Goal: Task Accomplishment & Management: Use online tool/utility

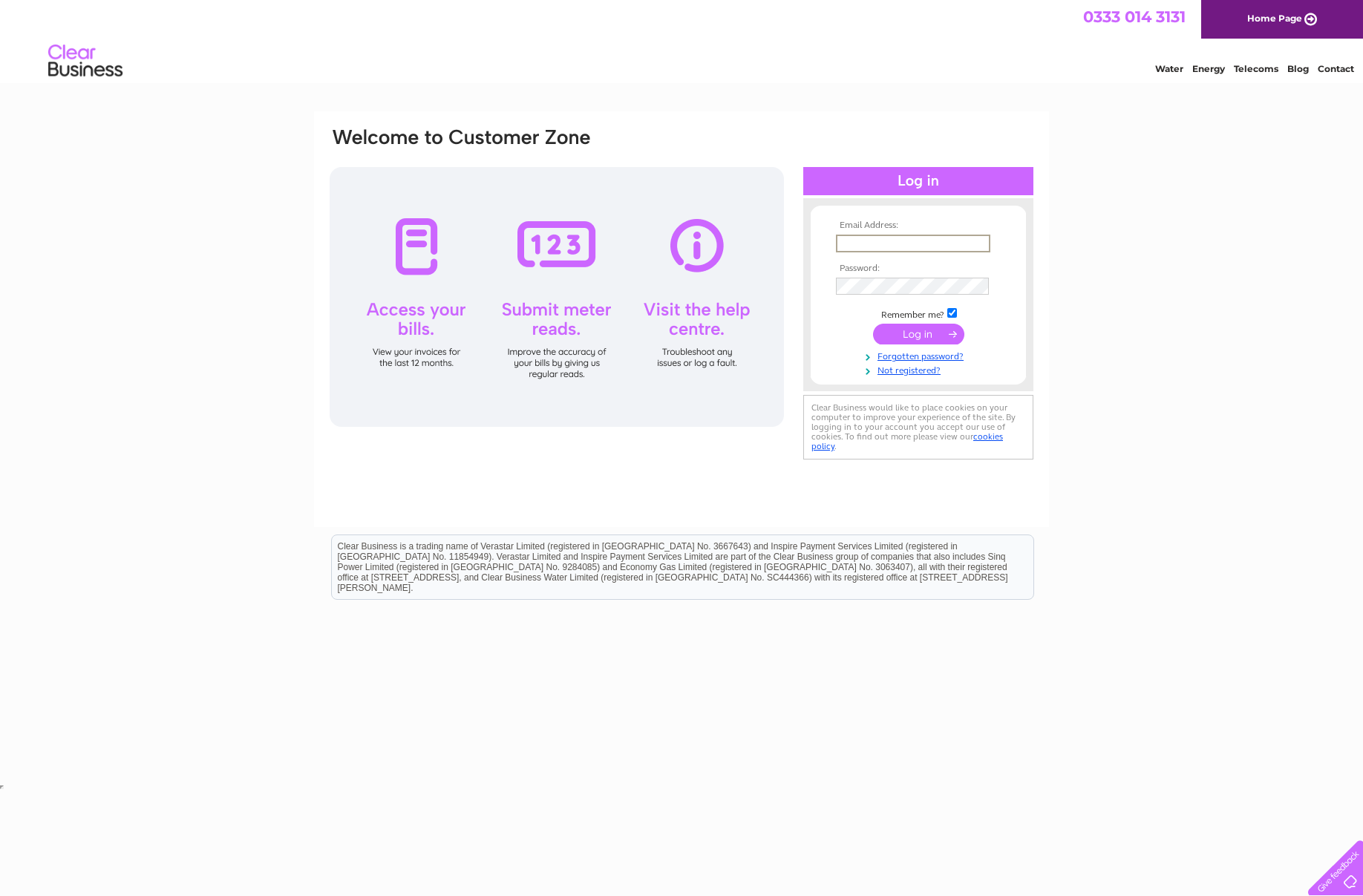
click at [877, 239] on input "text" at bounding box center [913, 243] width 155 height 18
type input "jennifer.wong@crandale.com"
click at [918, 332] on input "submit" at bounding box center [918, 334] width 91 height 20
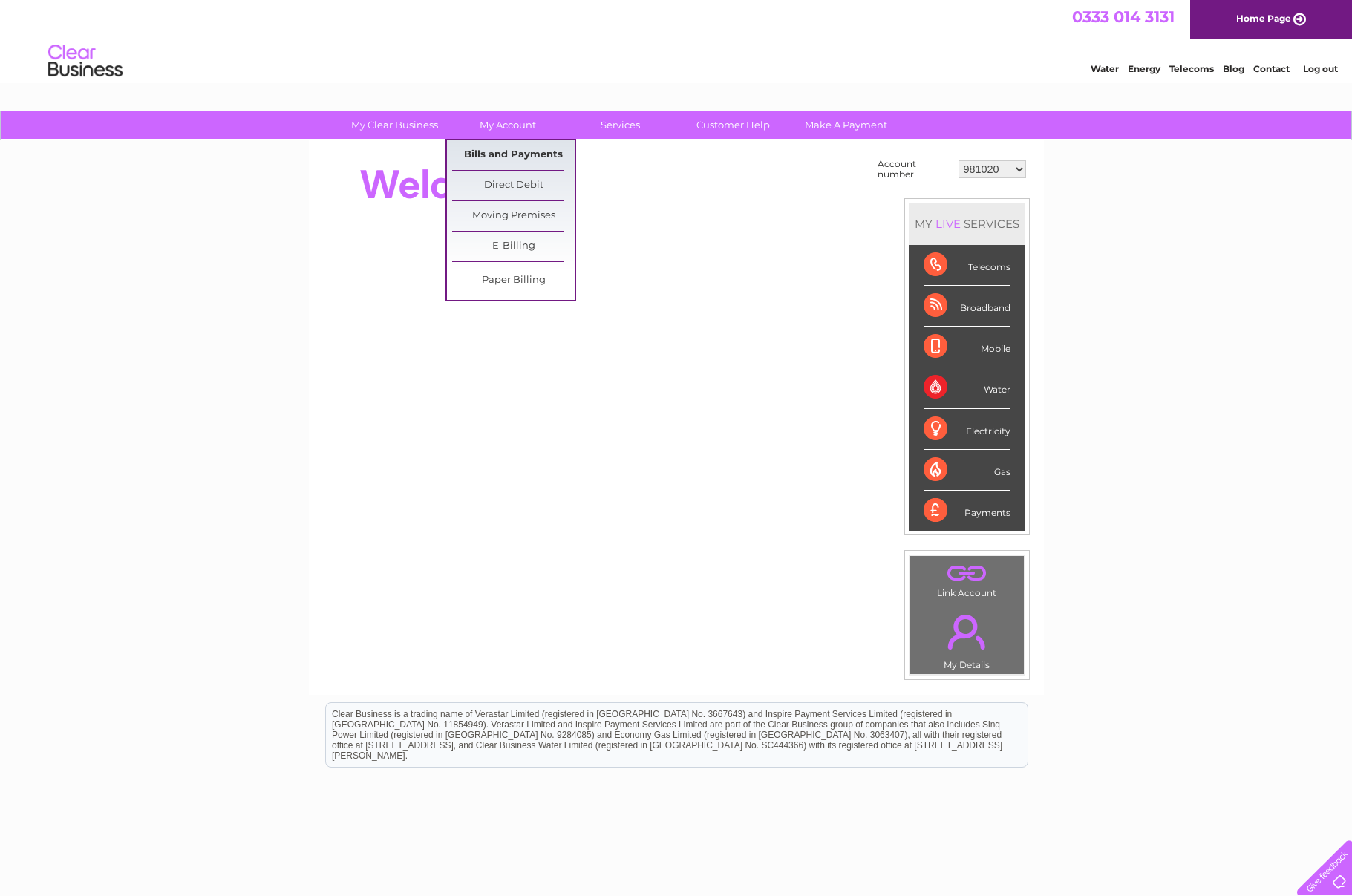
click at [515, 158] on link "Bills and Payments" at bounding box center [512, 155] width 122 height 30
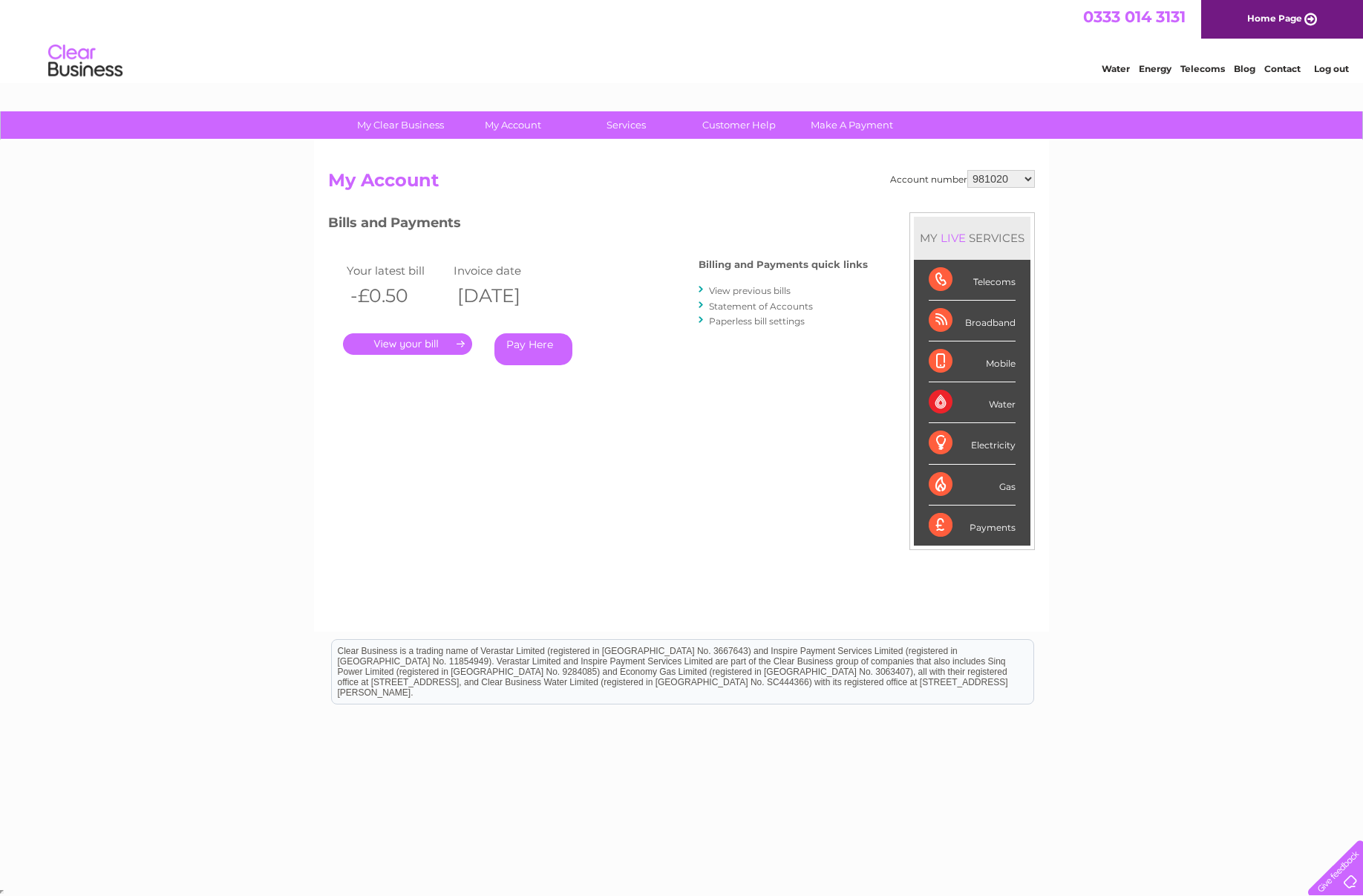
select select "992267"
click at [395, 341] on link "." at bounding box center [407, 343] width 129 height 21
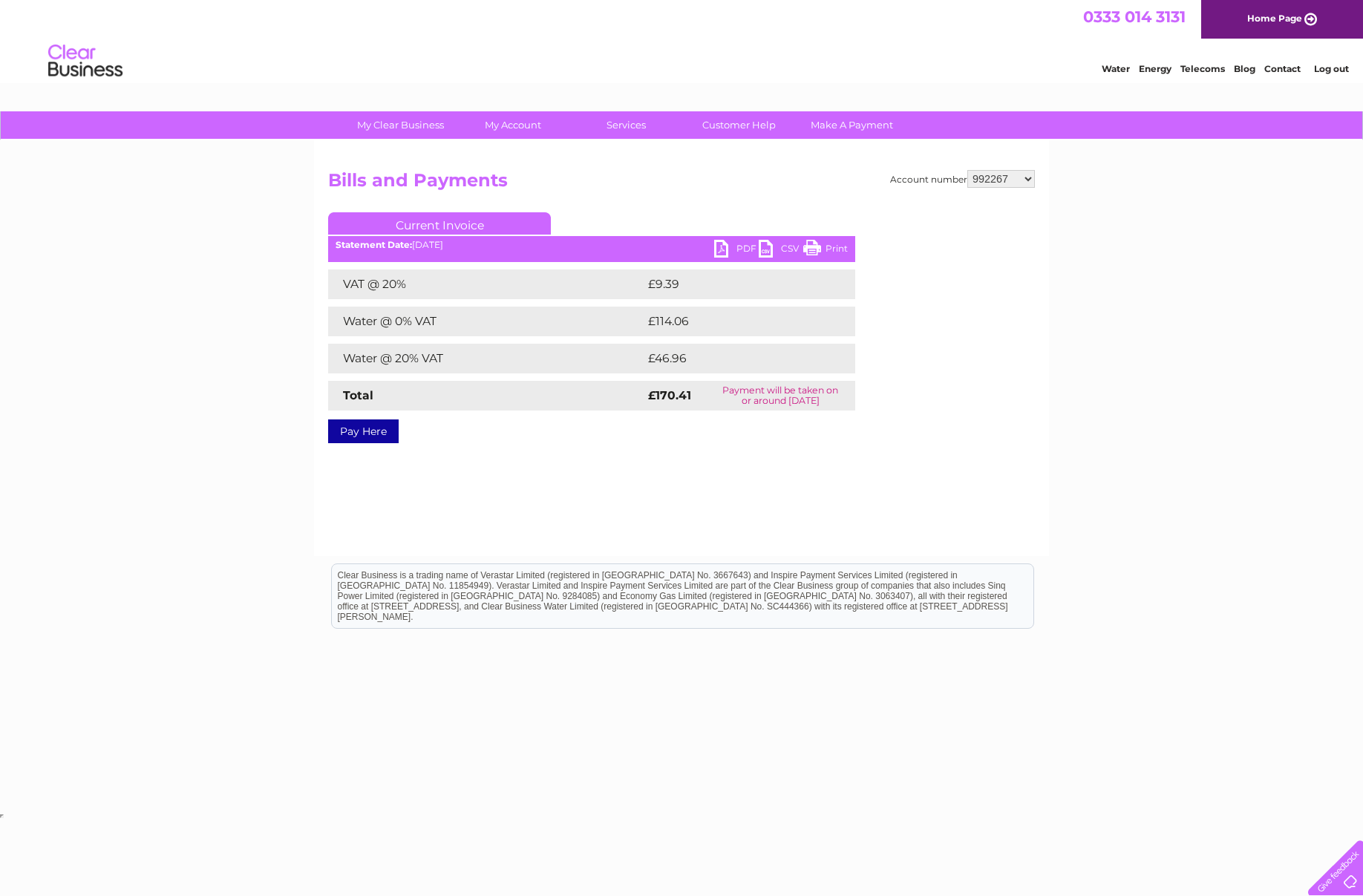
click at [723, 250] on link "PDF" at bounding box center [736, 250] width 44 height 21
select select "30274059"
click at [565, 467] on div "Account number 981020 992261 992266 992267 1096108 1140045 30274055 30274059 Bi…" at bounding box center [682, 348] width 735 height 416
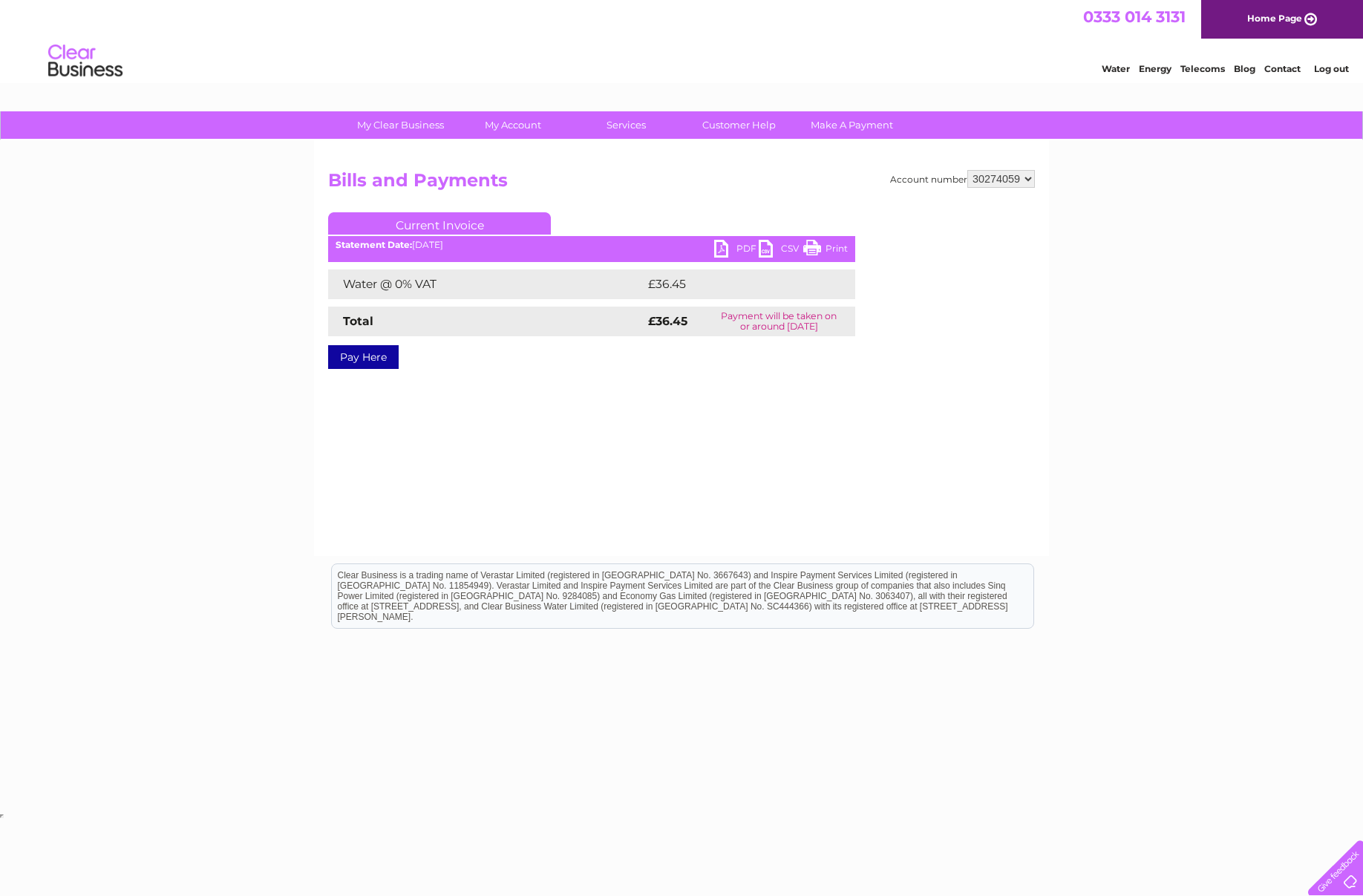
click at [723, 253] on link "PDF" at bounding box center [736, 250] width 44 height 21
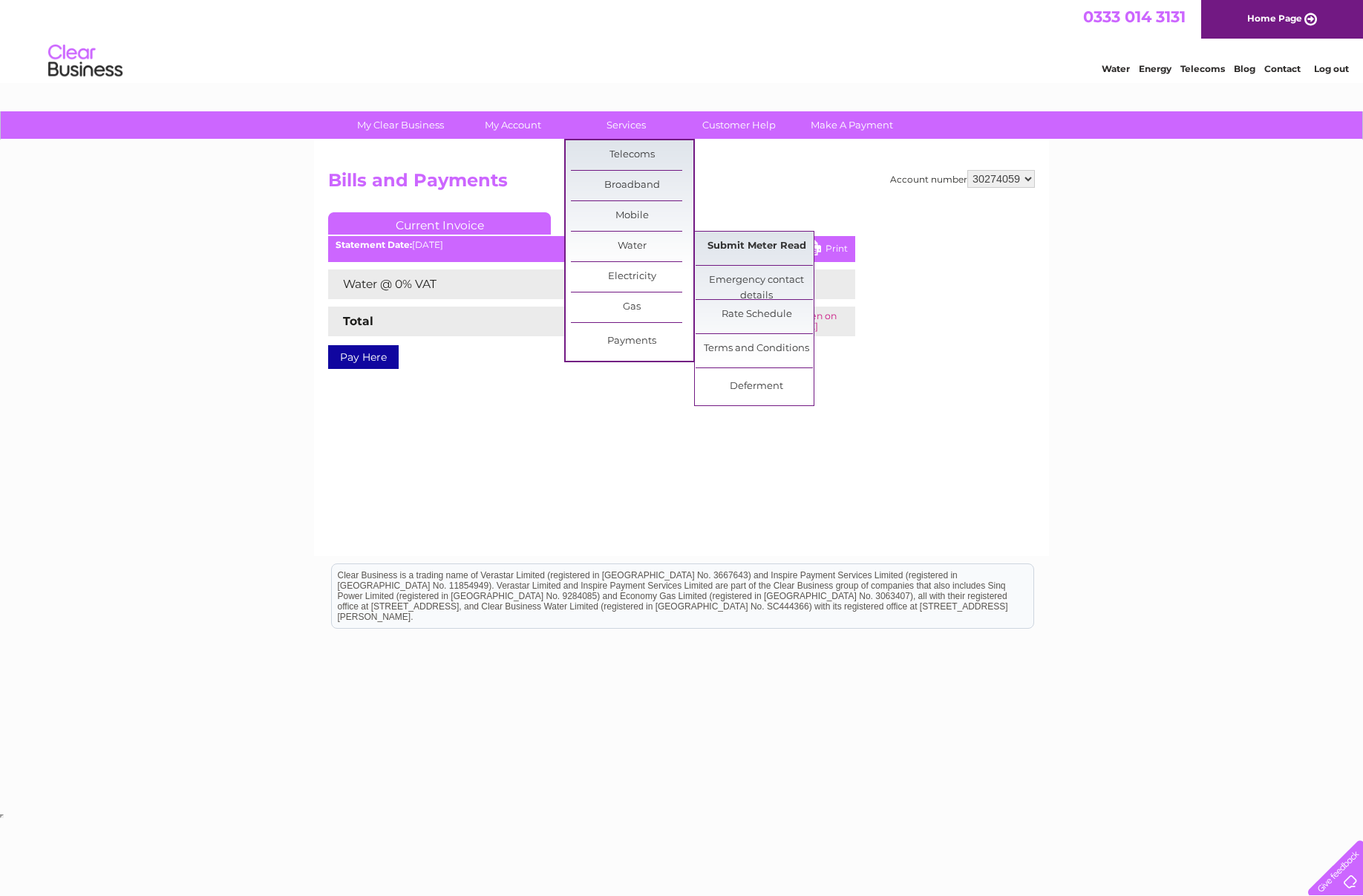
click at [753, 247] on link "Submit Meter Read" at bounding box center [757, 246] width 122 height 30
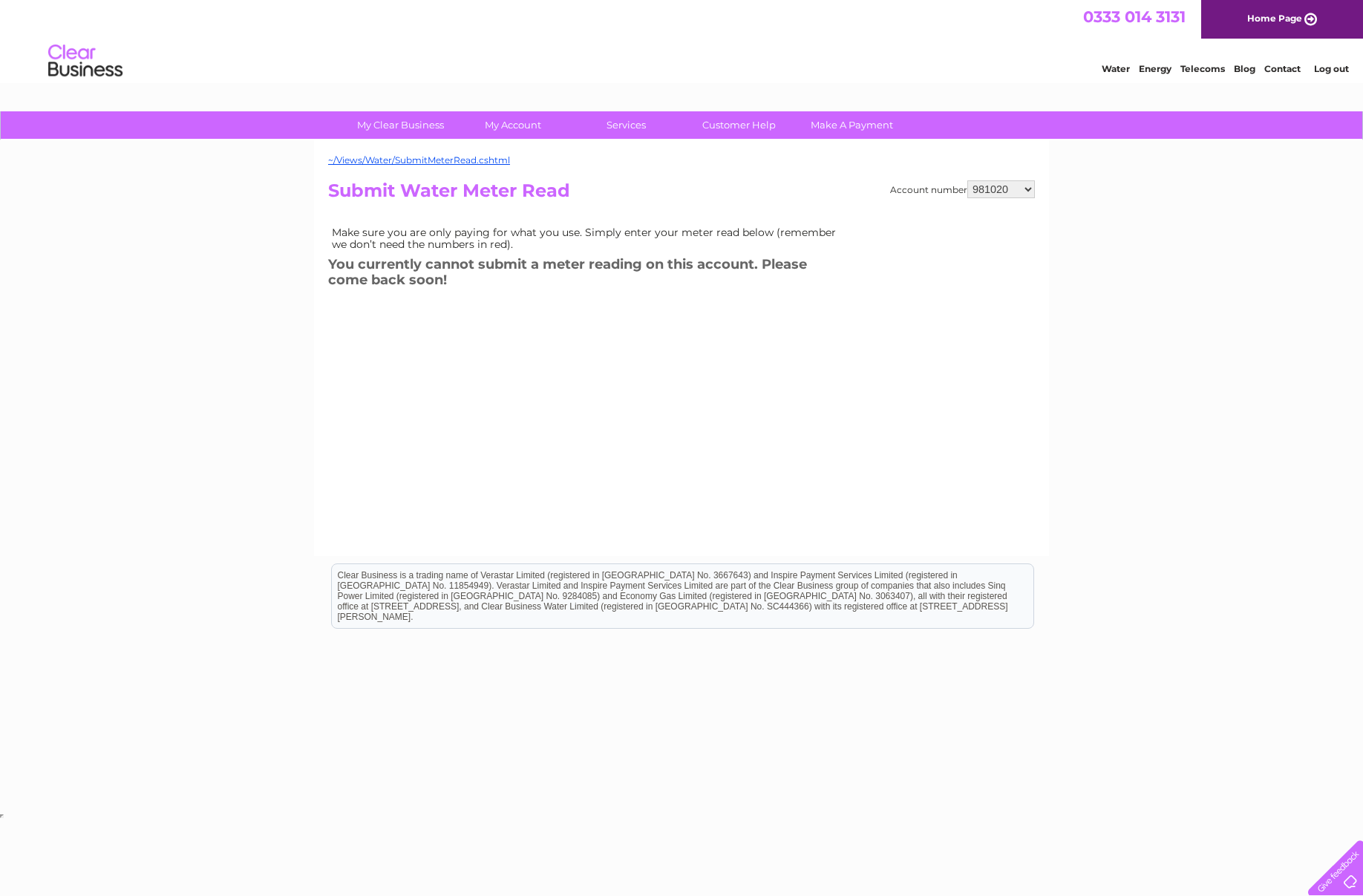
select select "992267"
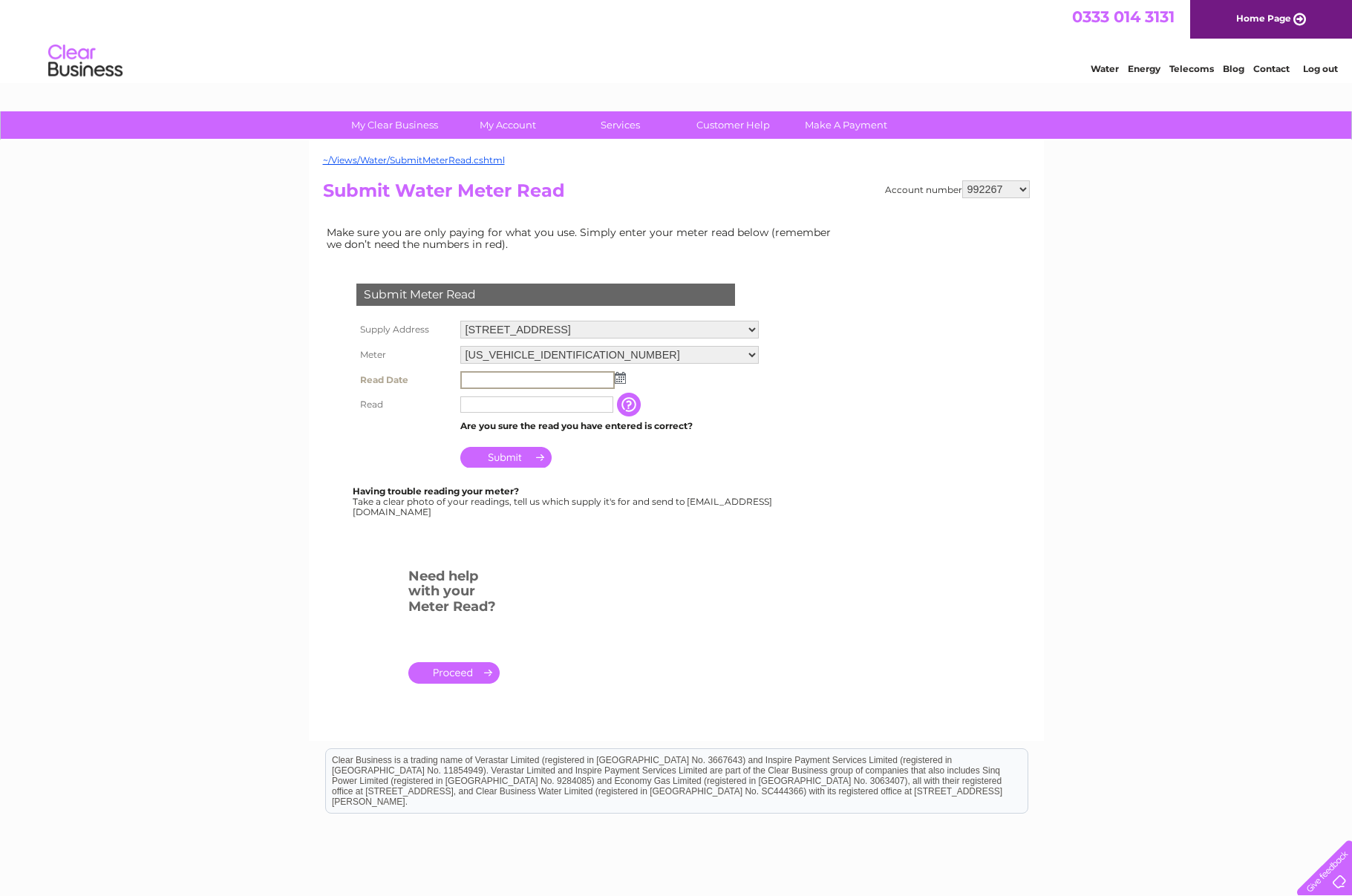
click at [559, 372] on input "text" at bounding box center [537, 380] width 155 height 18
click at [617, 375] on img at bounding box center [620, 378] width 11 height 12
click at [524, 470] on link "12" at bounding box center [521, 471] width 20 height 15
type input "[DATE]"
click at [556, 400] on input "text" at bounding box center [536, 402] width 153 height 16
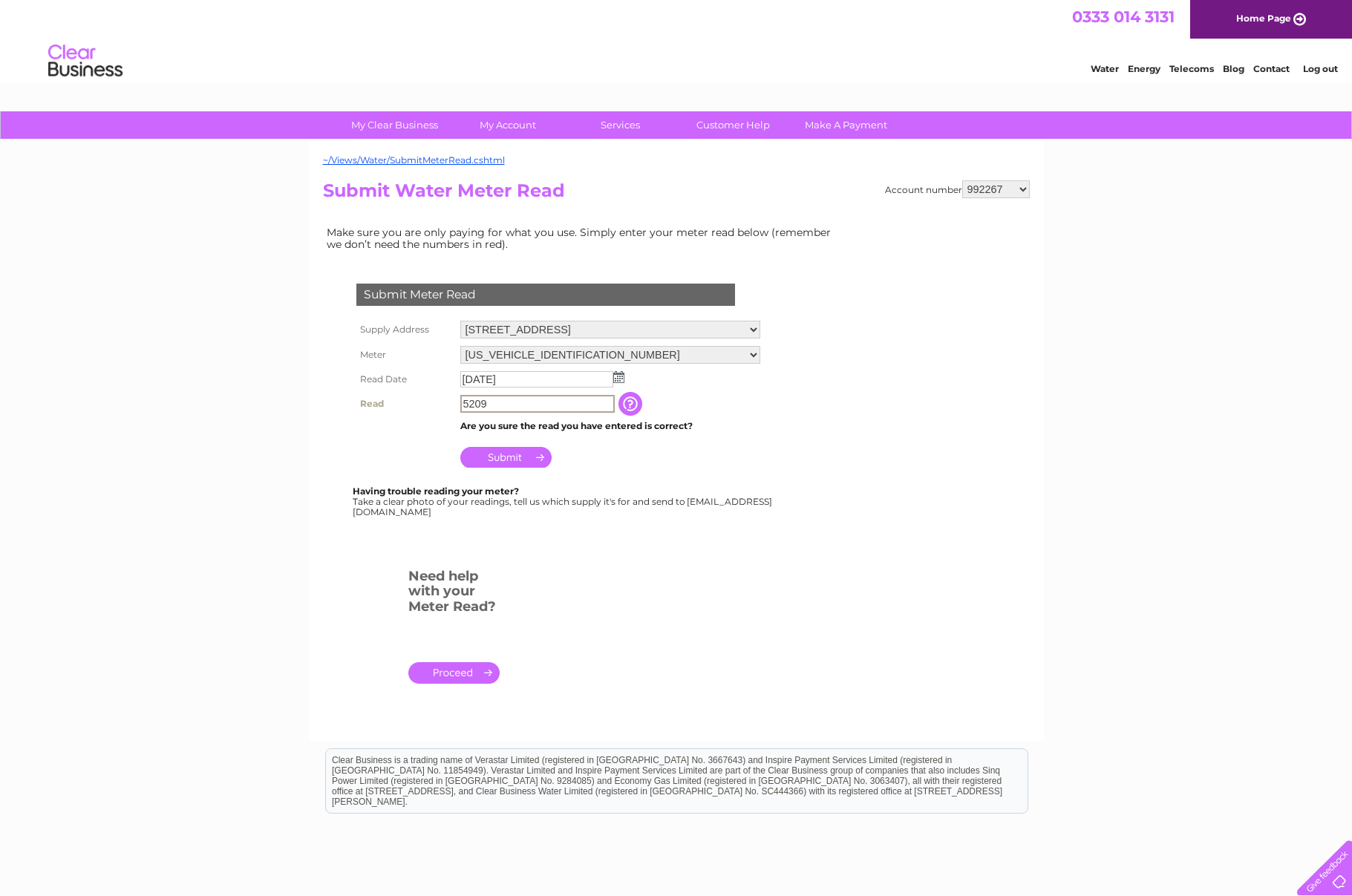
type input "5209"
click at [500, 454] on input "Submit" at bounding box center [506, 457] width 91 height 20
